Goal: Find specific page/section: Find specific page/section

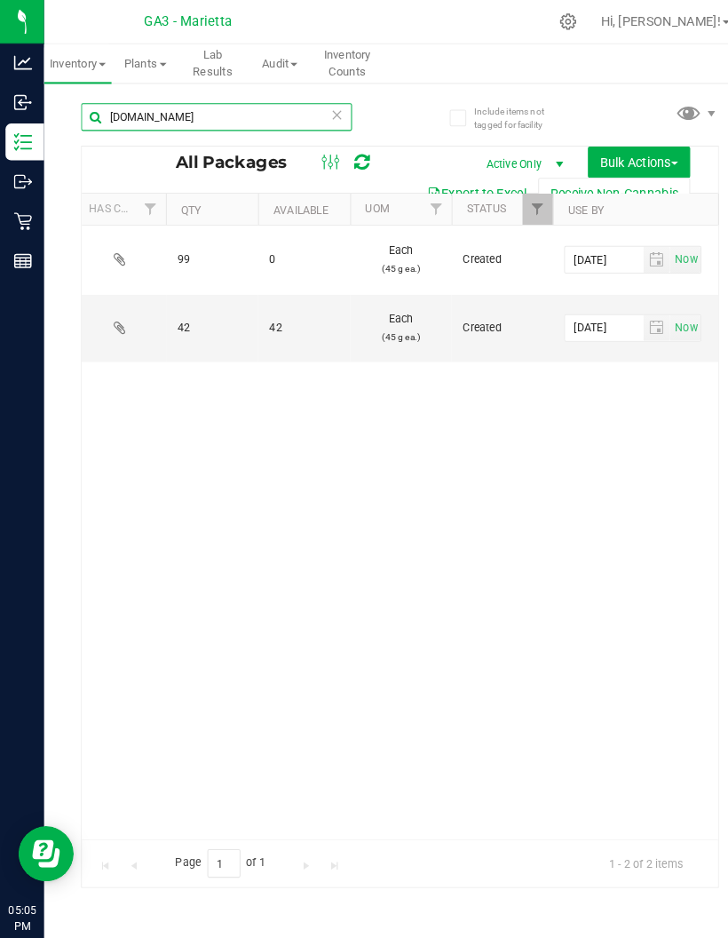
type input "[DOMAIN_NAME]"
click at [0, 0] on p "Retail" at bounding box center [0, 0] width 0 height 0
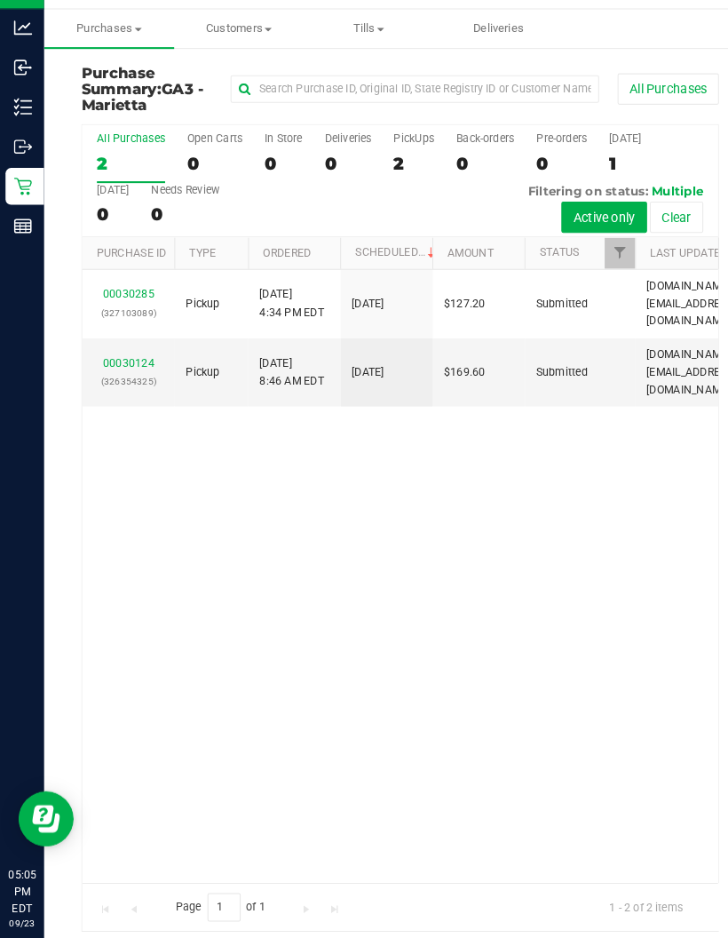
click at [121, 359] on td "00030124 (326354325)" at bounding box center [123, 392] width 89 height 66
click at [121, 376] on link "00030124" at bounding box center [124, 382] width 50 height 12
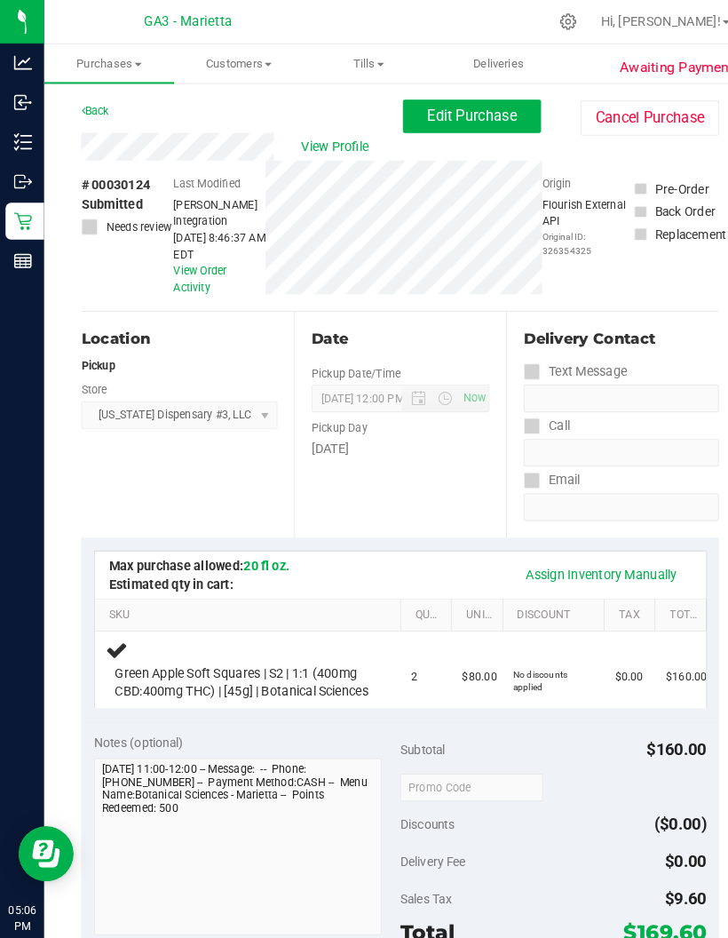
click at [657, 115] on button "Cancel Purchase" at bounding box center [625, 114] width 133 height 34
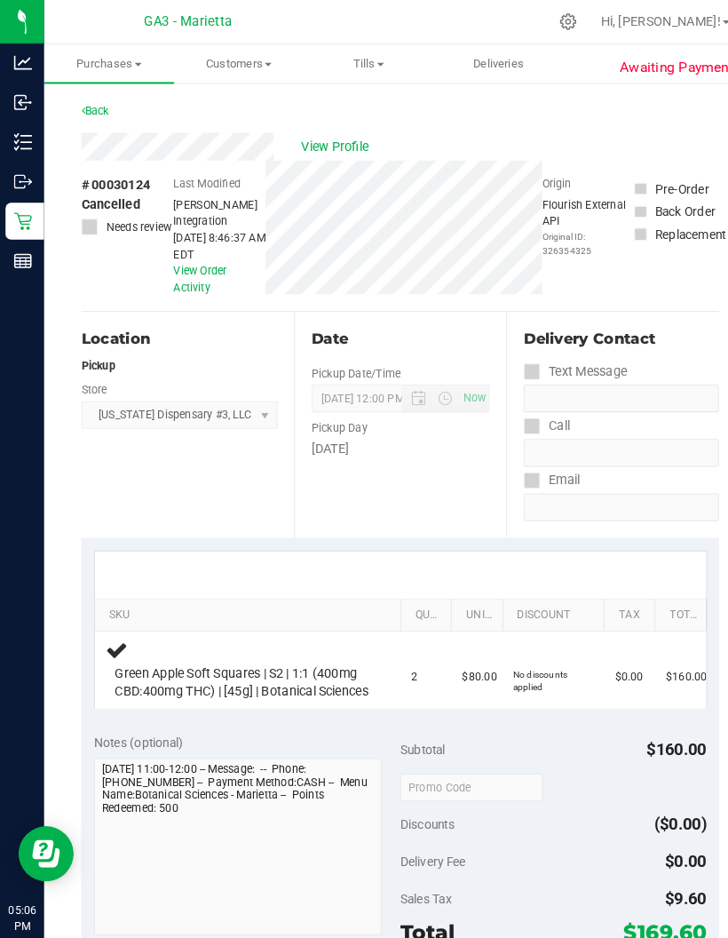
click at [89, 107] on link "Back" at bounding box center [91, 106] width 27 height 12
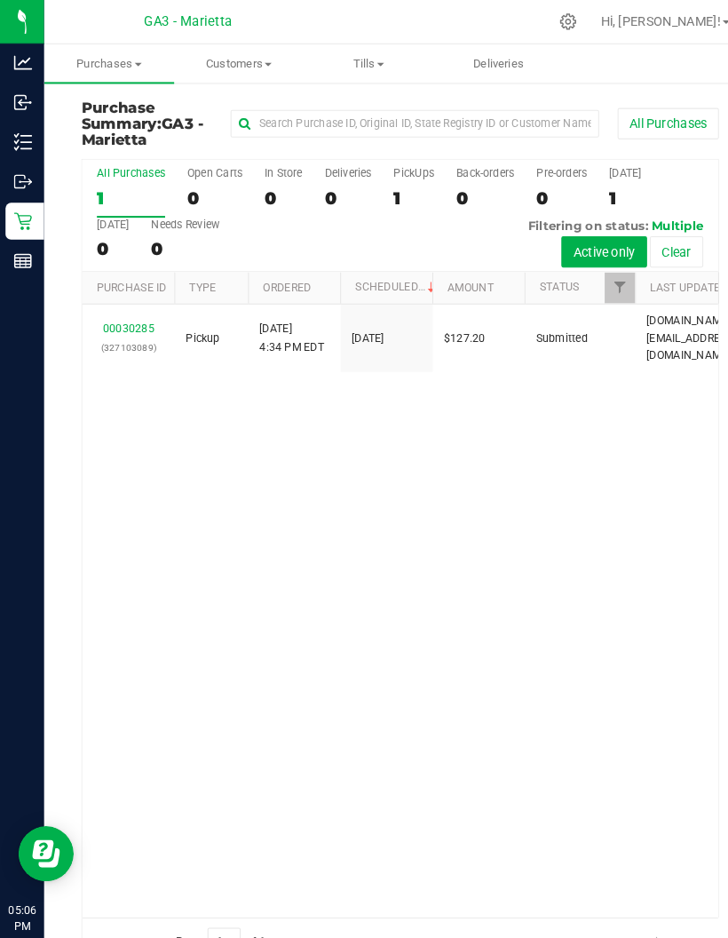
click at [115, 310] on link "00030285" at bounding box center [124, 316] width 50 height 12
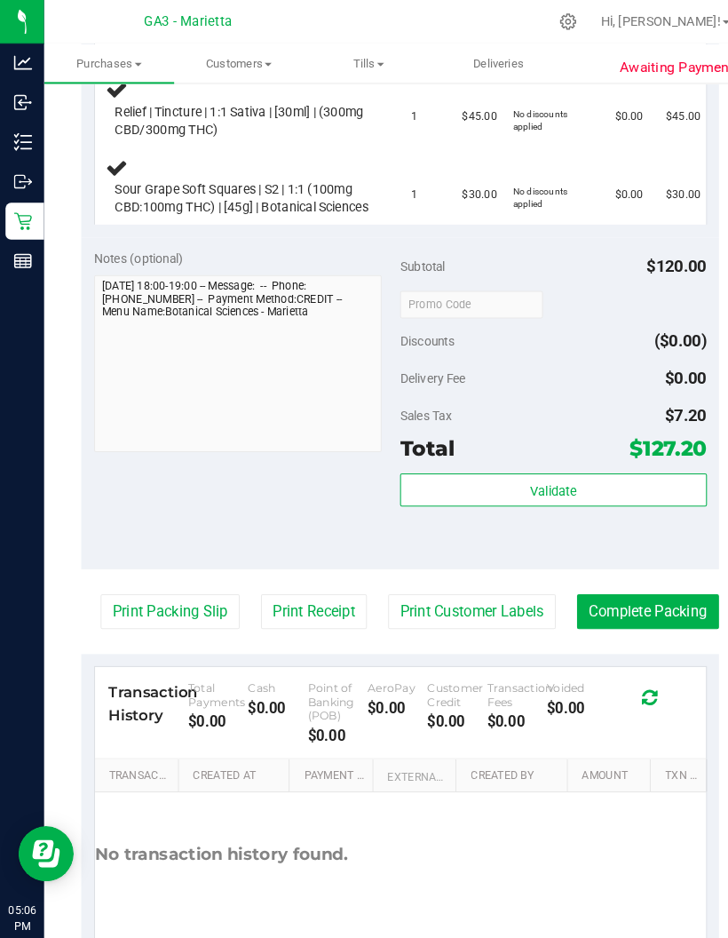
click at [0, 0] on p "Retail" at bounding box center [0, 0] width 0 height 0
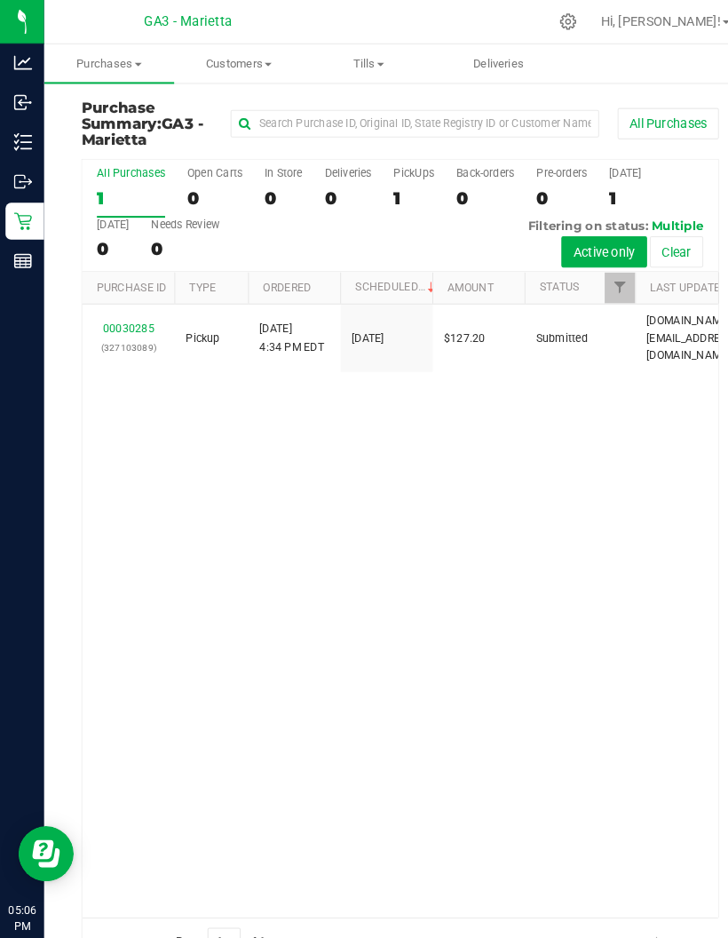
click at [356, 64] on span "Tills" at bounding box center [355, 61] width 123 height 16
click at [373, 100] on span "Manage tills" at bounding box center [353, 106] width 120 height 15
